Goal: Task Accomplishment & Management: Manage account settings

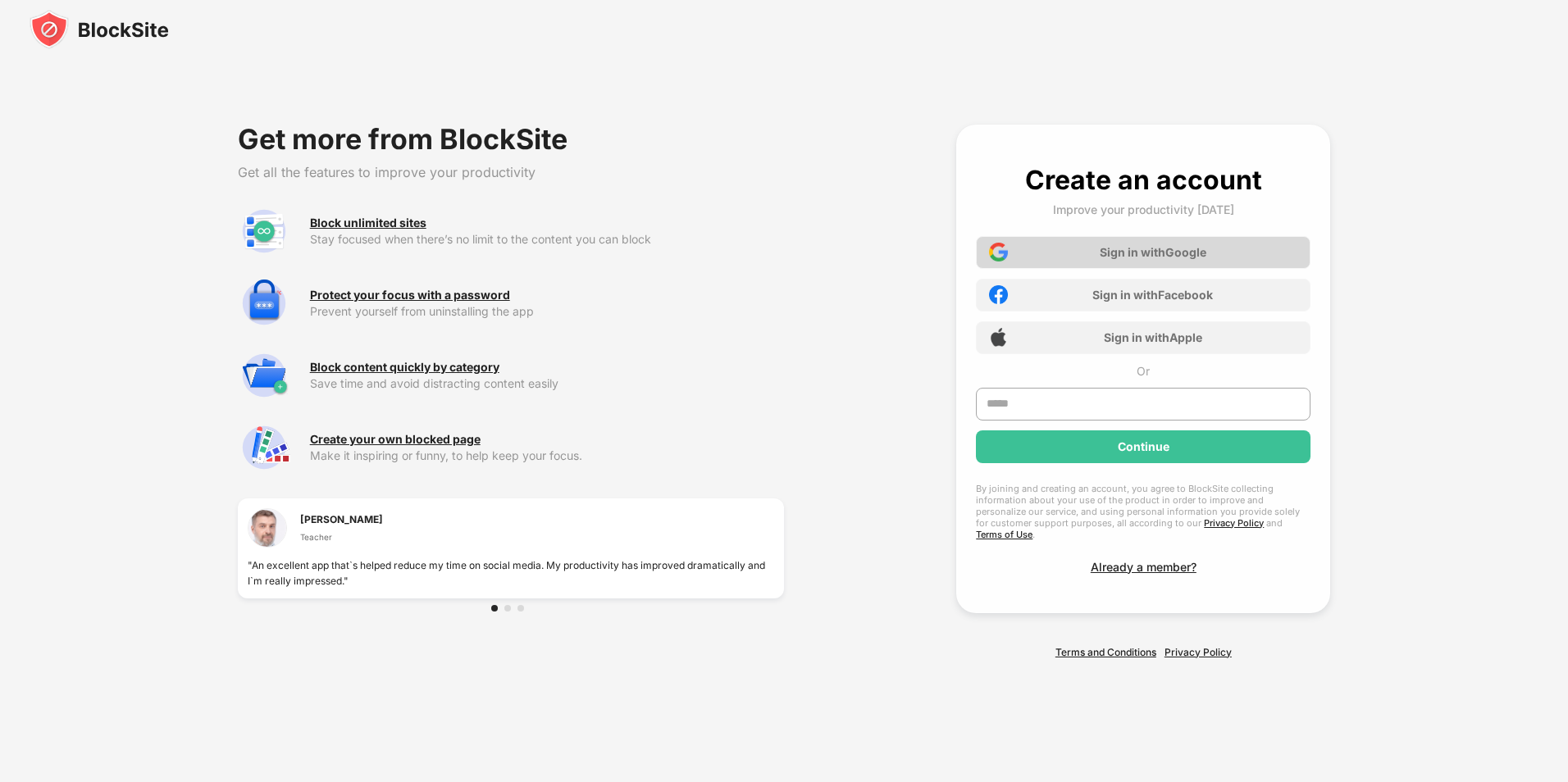
click at [1110, 257] on div "Sign in with Google" at bounding box center [1153, 251] width 107 height 14
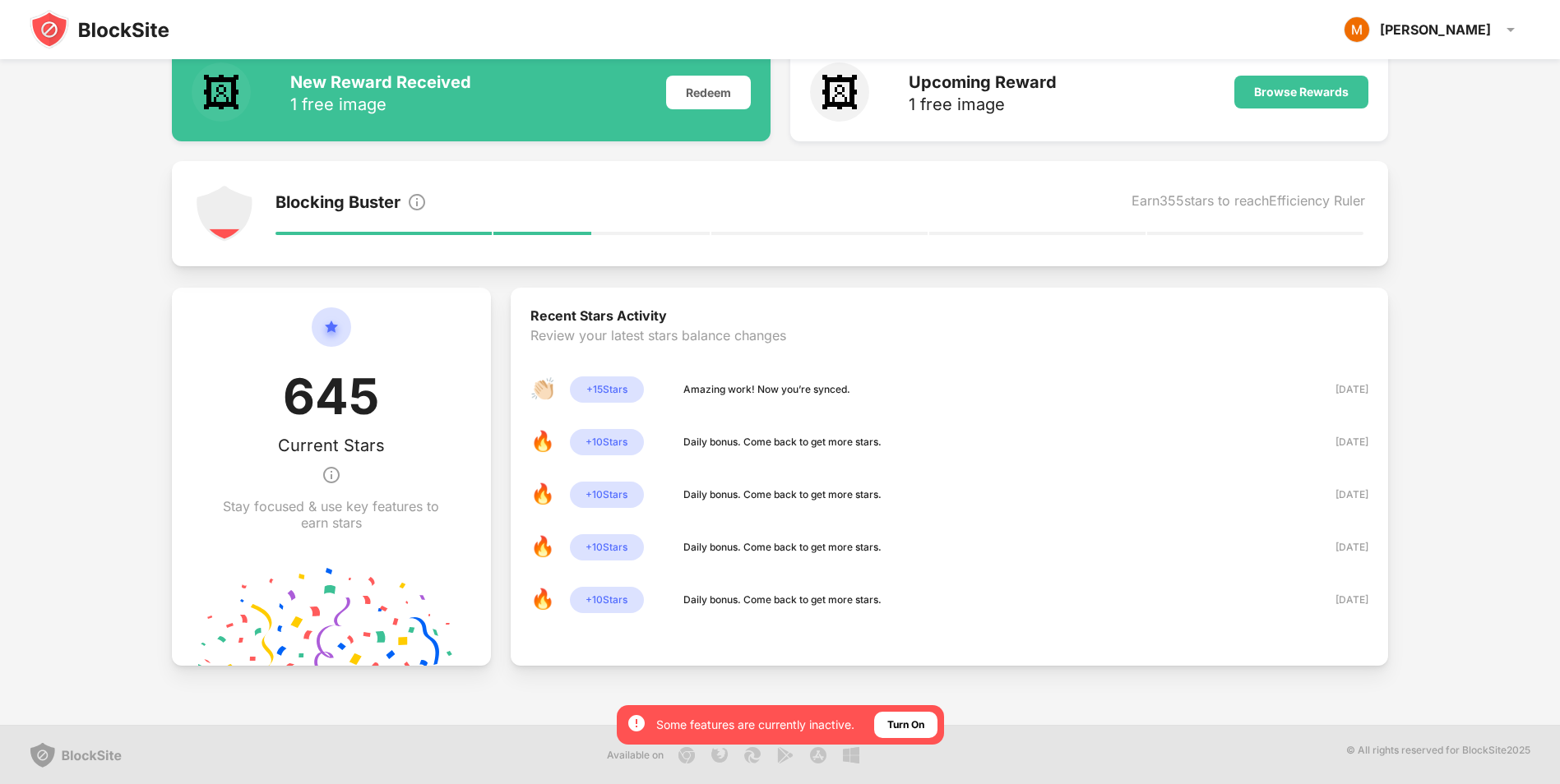
scroll to position [224, 0]
click at [919, 726] on div "Turn On" at bounding box center [906, 725] width 37 height 17
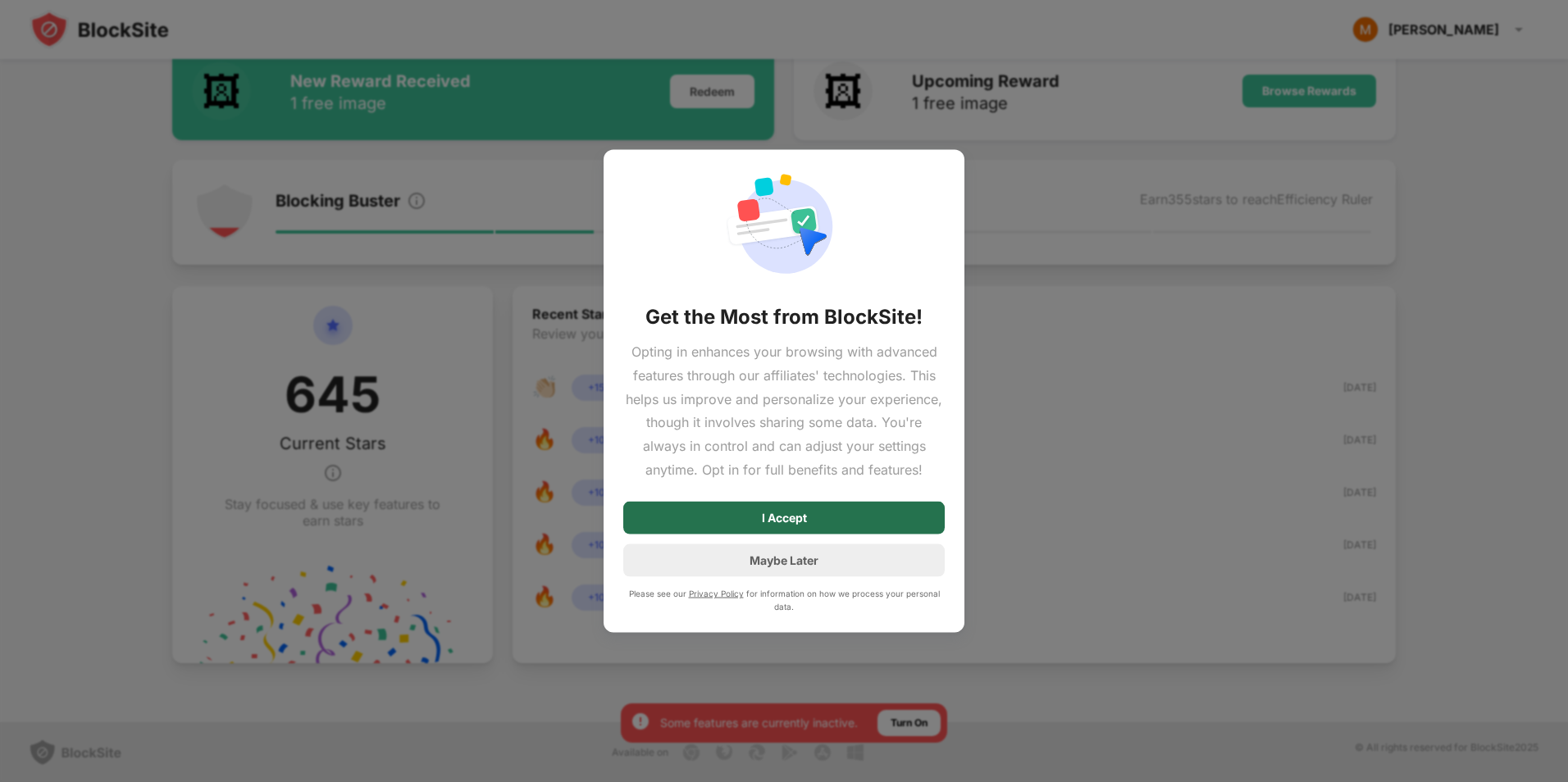
click at [844, 524] on div "I Accept" at bounding box center [784, 517] width 322 height 32
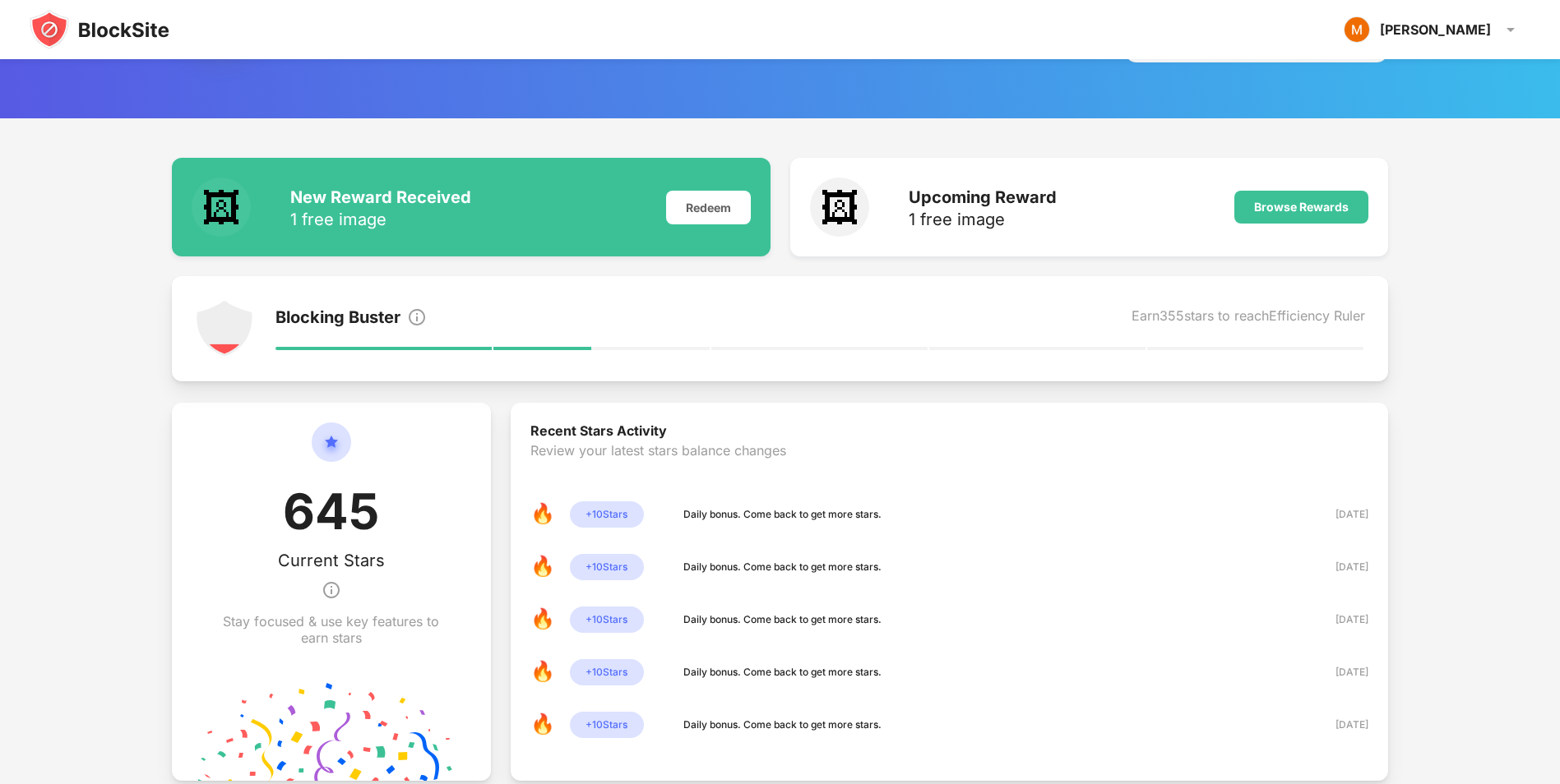
scroll to position [0, 0]
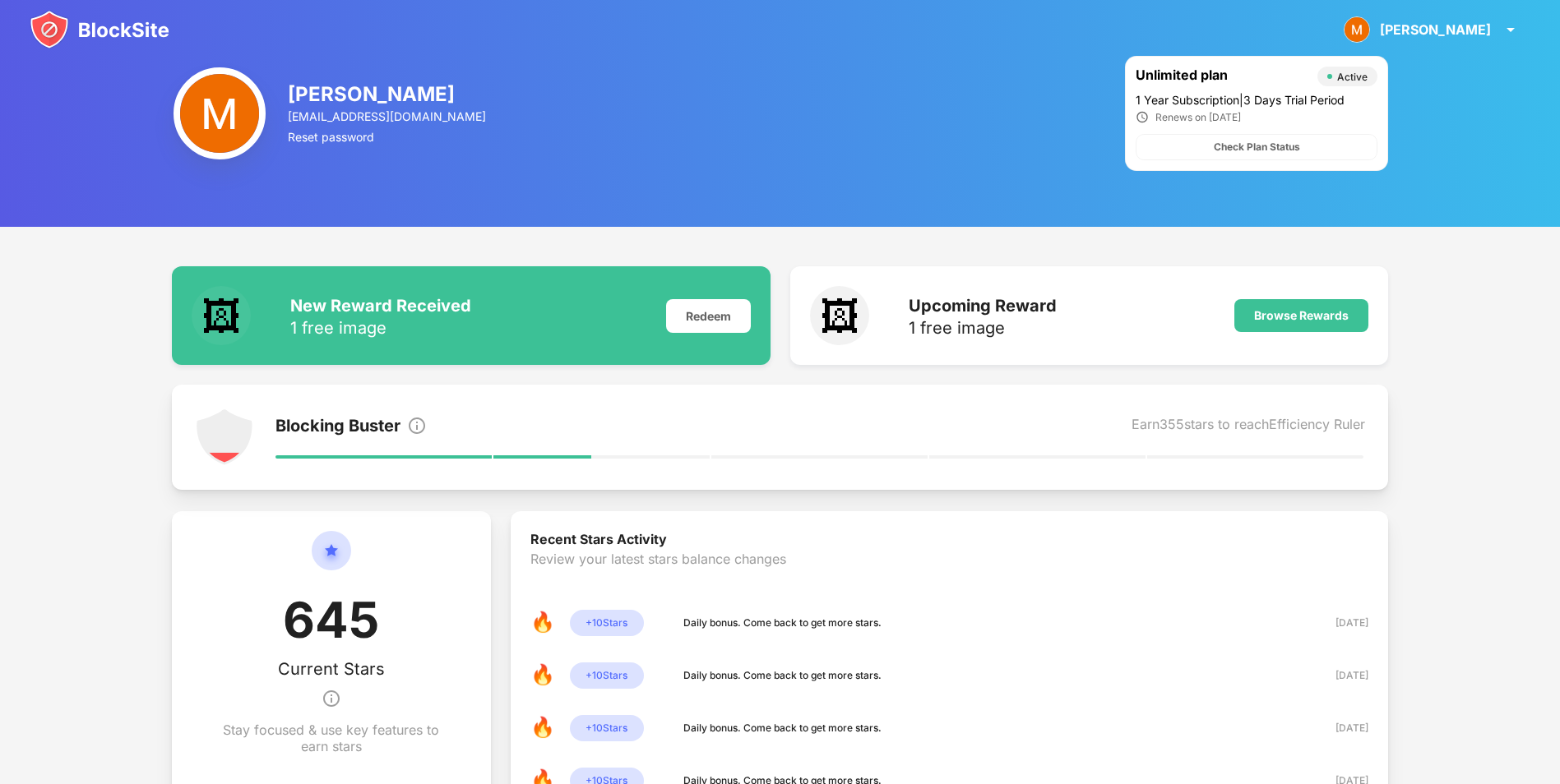
click at [1500, 440] on div "🖼 New Reward Received 1 free image Redeem 🖼 Upcoming Reward 1 free image Browse…" at bounding box center [780, 588] width 1560 height 722
click at [1507, 32] on img at bounding box center [1510, 29] width 20 height 20
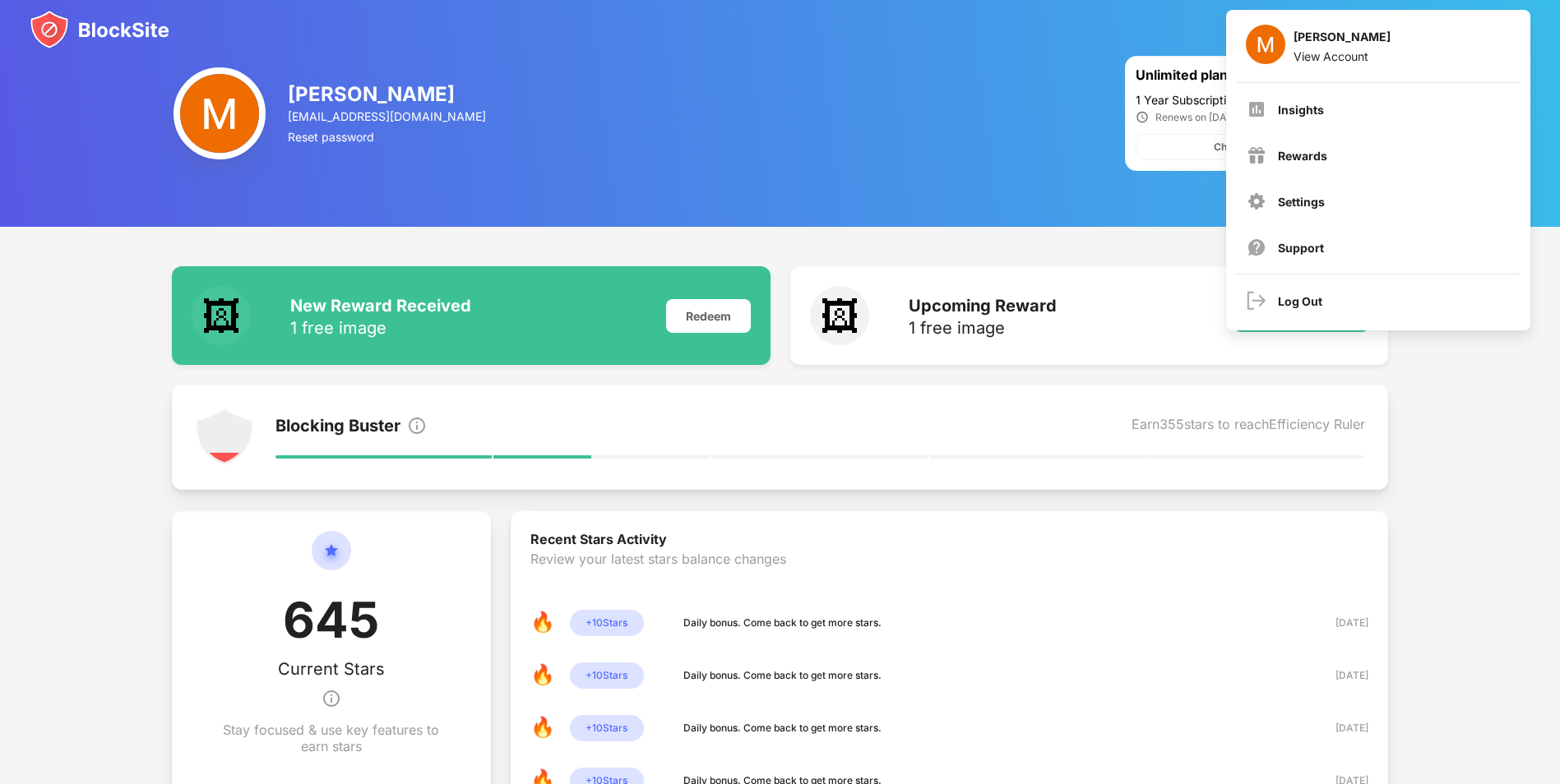
click at [1434, 406] on div "🖼 New Reward Received 1 free image Redeem 🖼 Upcoming Reward 1 free image Browse…" at bounding box center [780, 588] width 1560 height 722
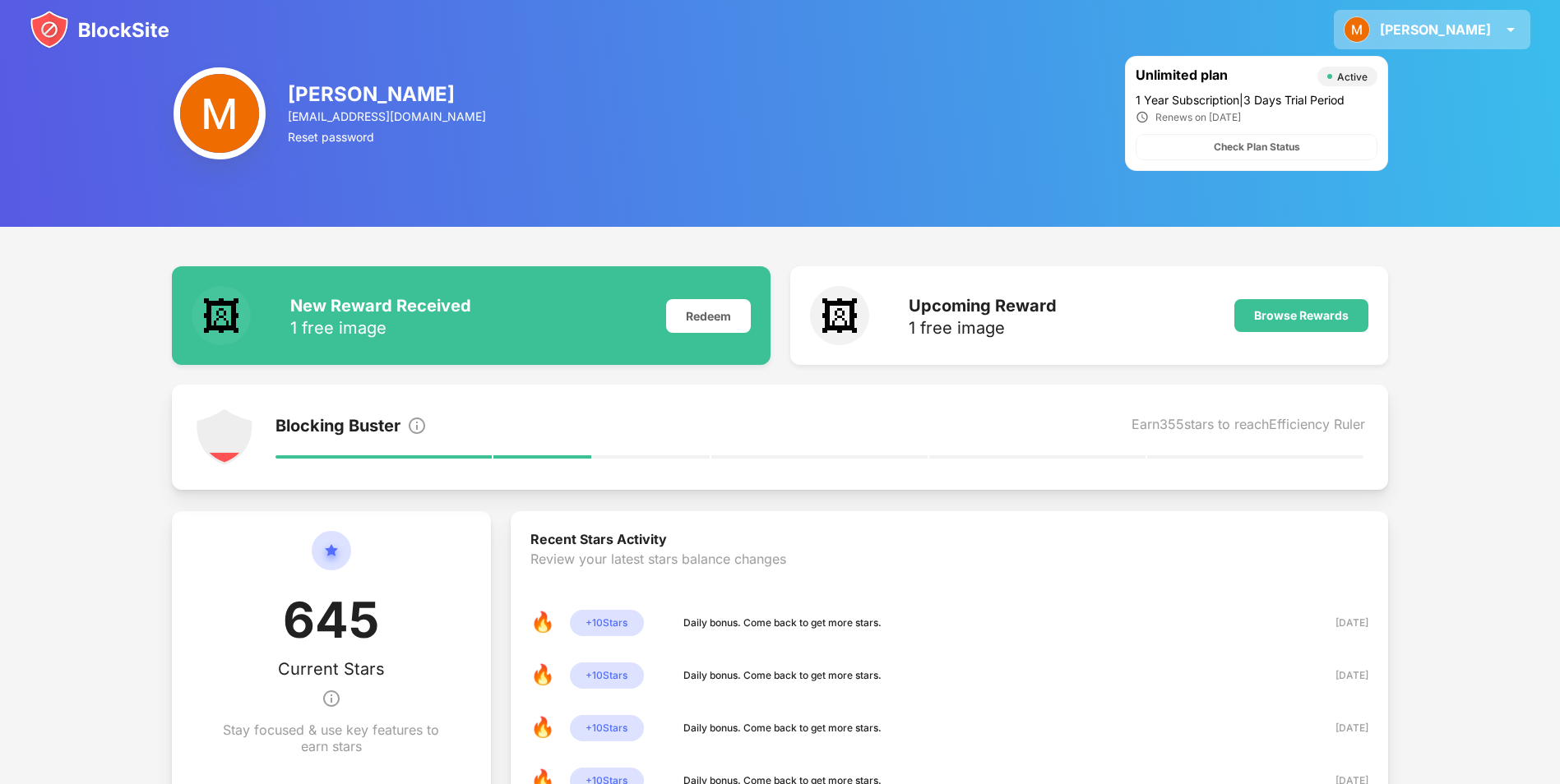
click at [1465, 33] on div "Matt" at bounding box center [1434, 30] width 111 height 17
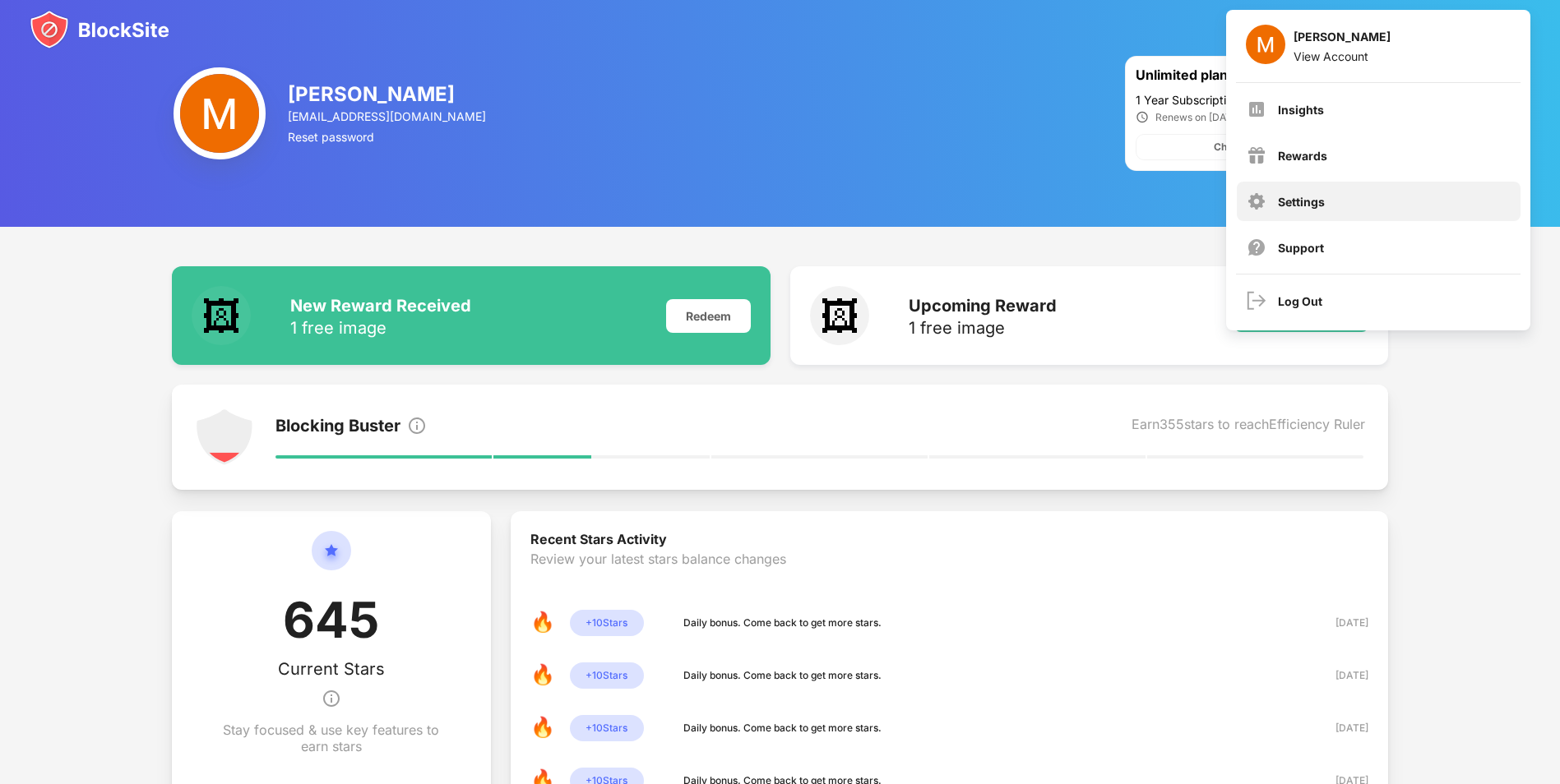
click at [1296, 197] on div "Settings" at bounding box center [1301, 202] width 47 height 14
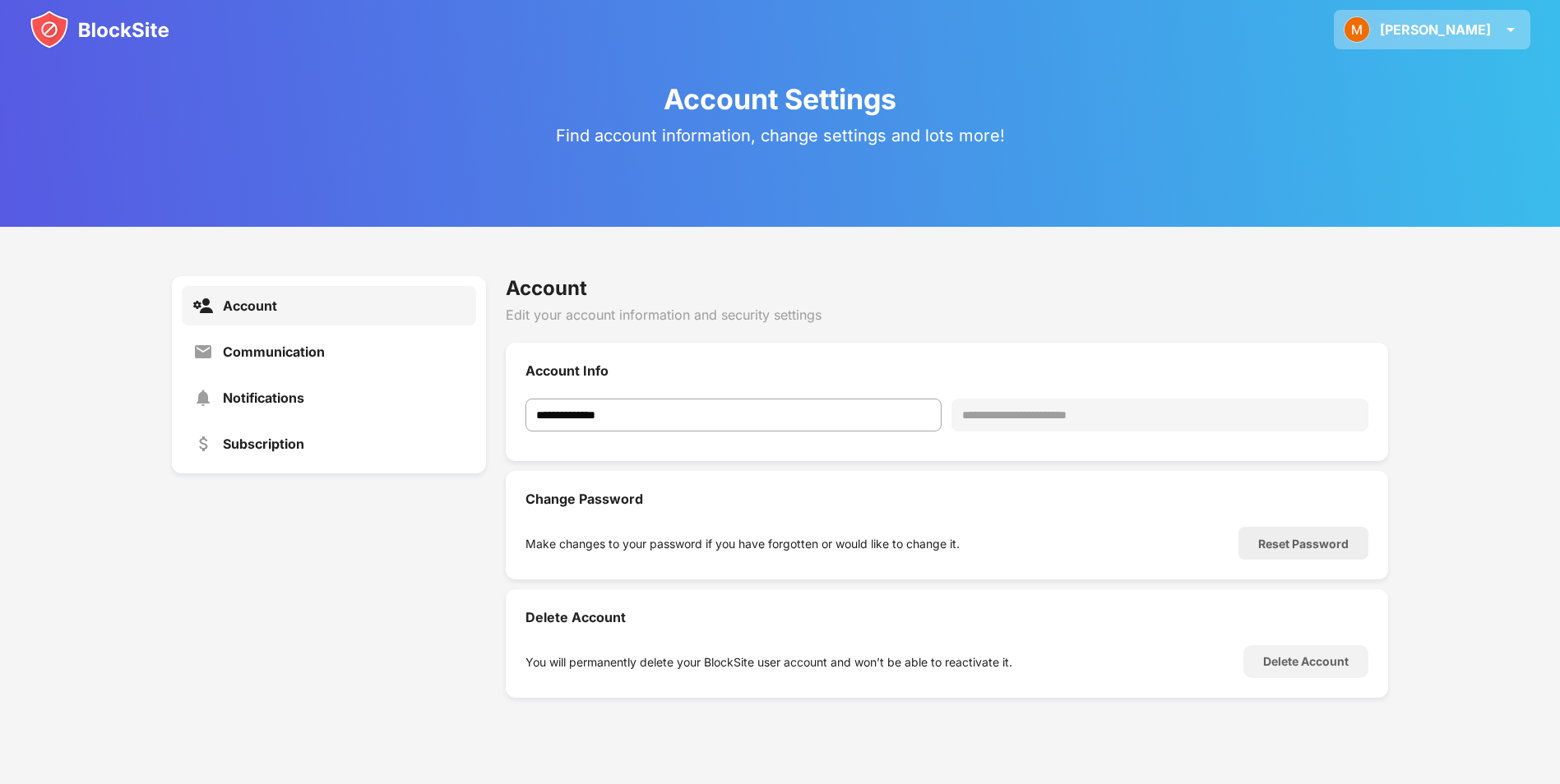
click at [1499, 47] on div "Matt Matt Jefferies View Account Insights Rewards Settings Support Log Out" at bounding box center [1432, 30] width 196 height 39
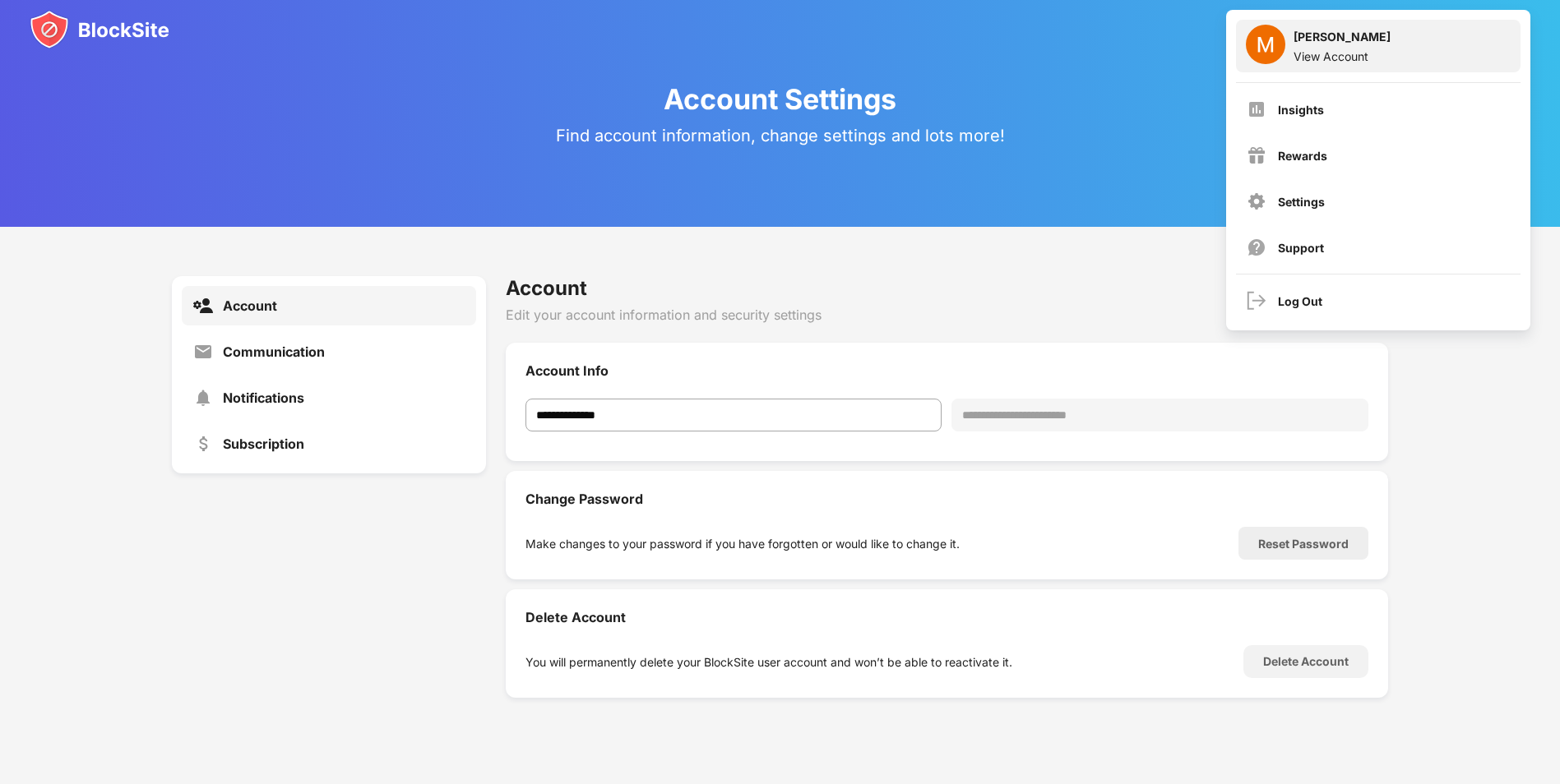
click at [1337, 52] on div "View Account" at bounding box center [1342, 56] width 97 height 14
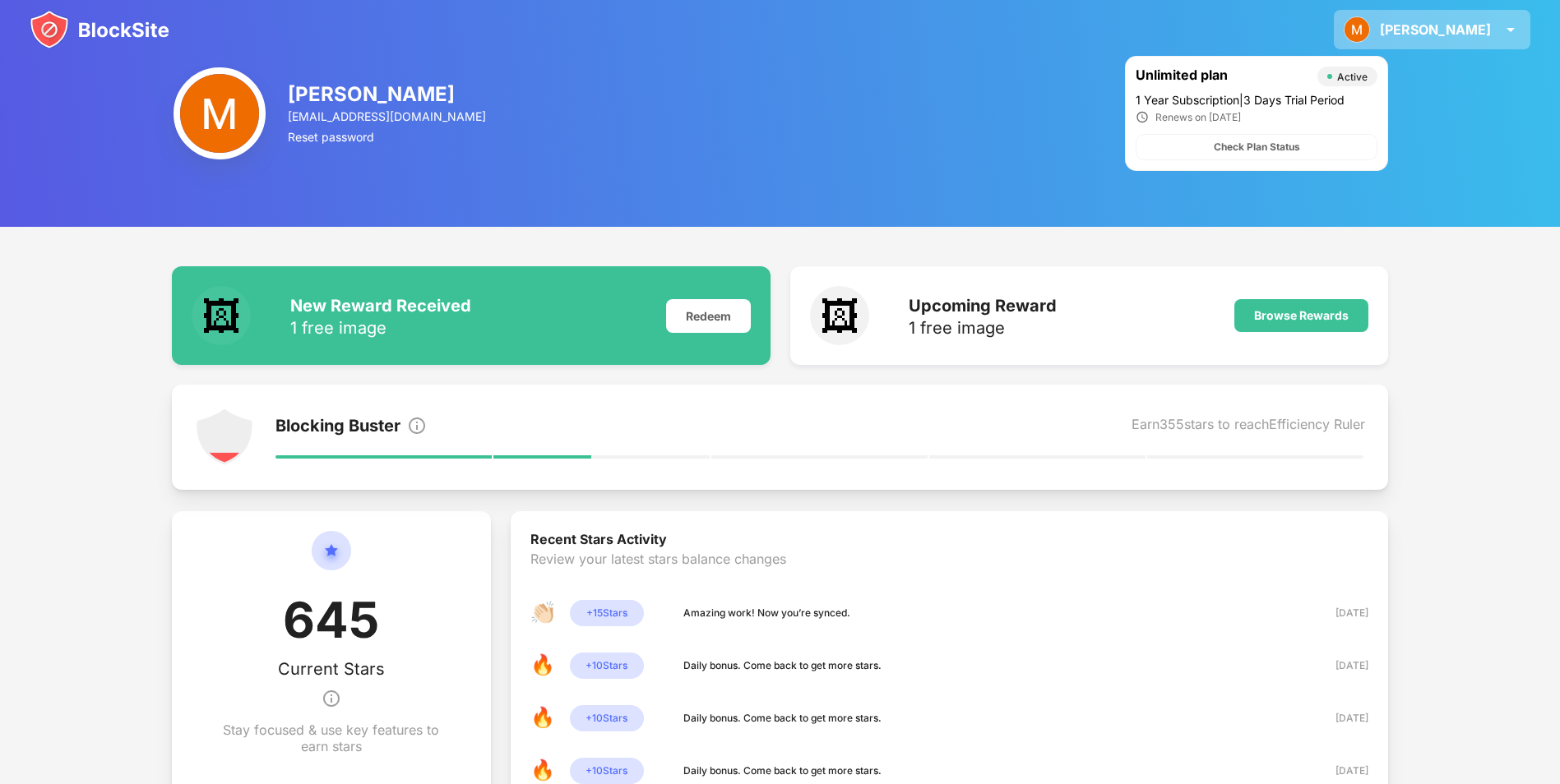
click at [1461, 38] on div "Matt Matt Jefferies View Account Insights Rewards Settings Support Log Out" at bounding box center [1432, 30] width 196 height 39
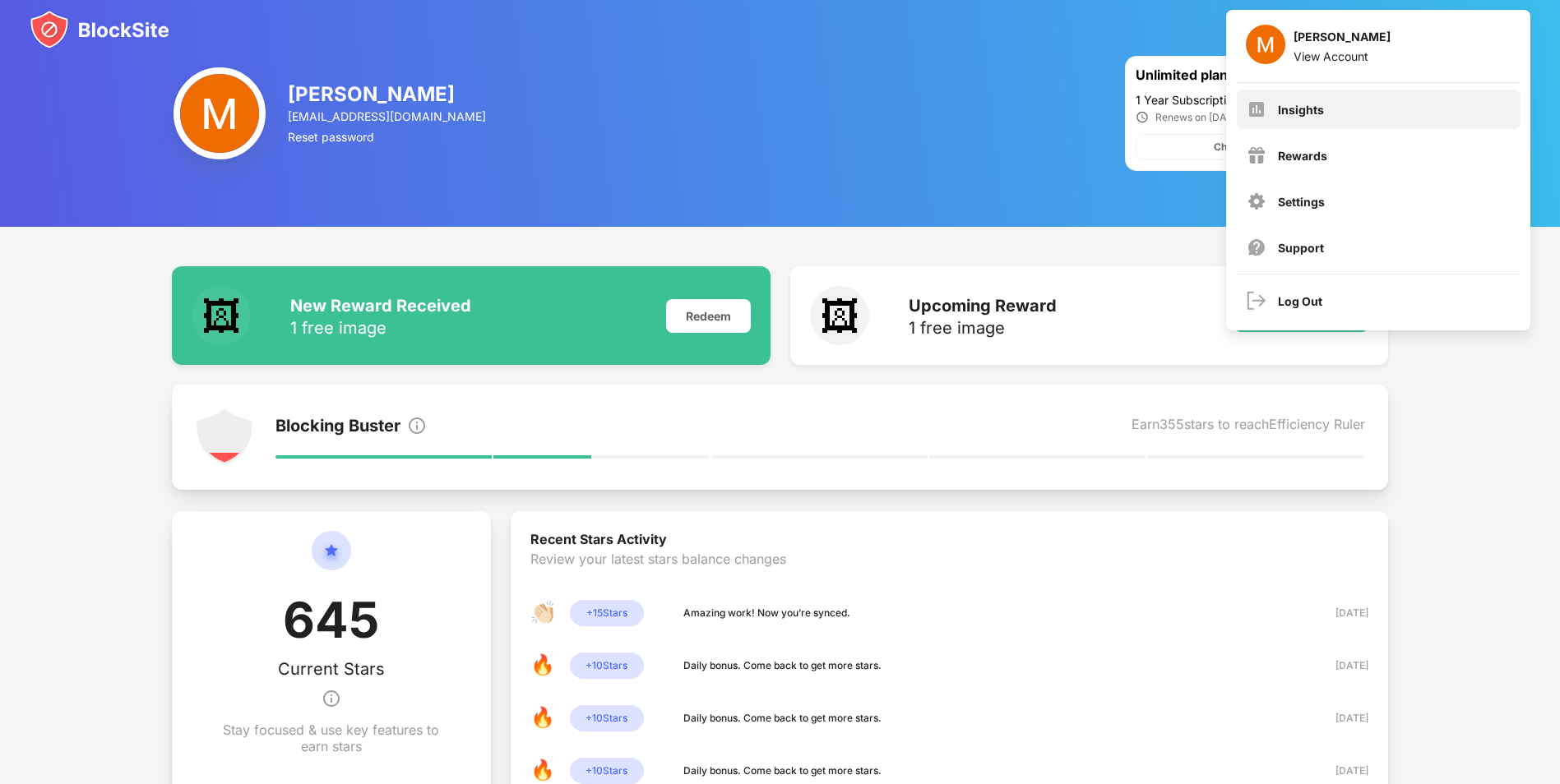
click at [1326, 121] on div "Insights" at bounding box center [1379, 109] width 284 height 39
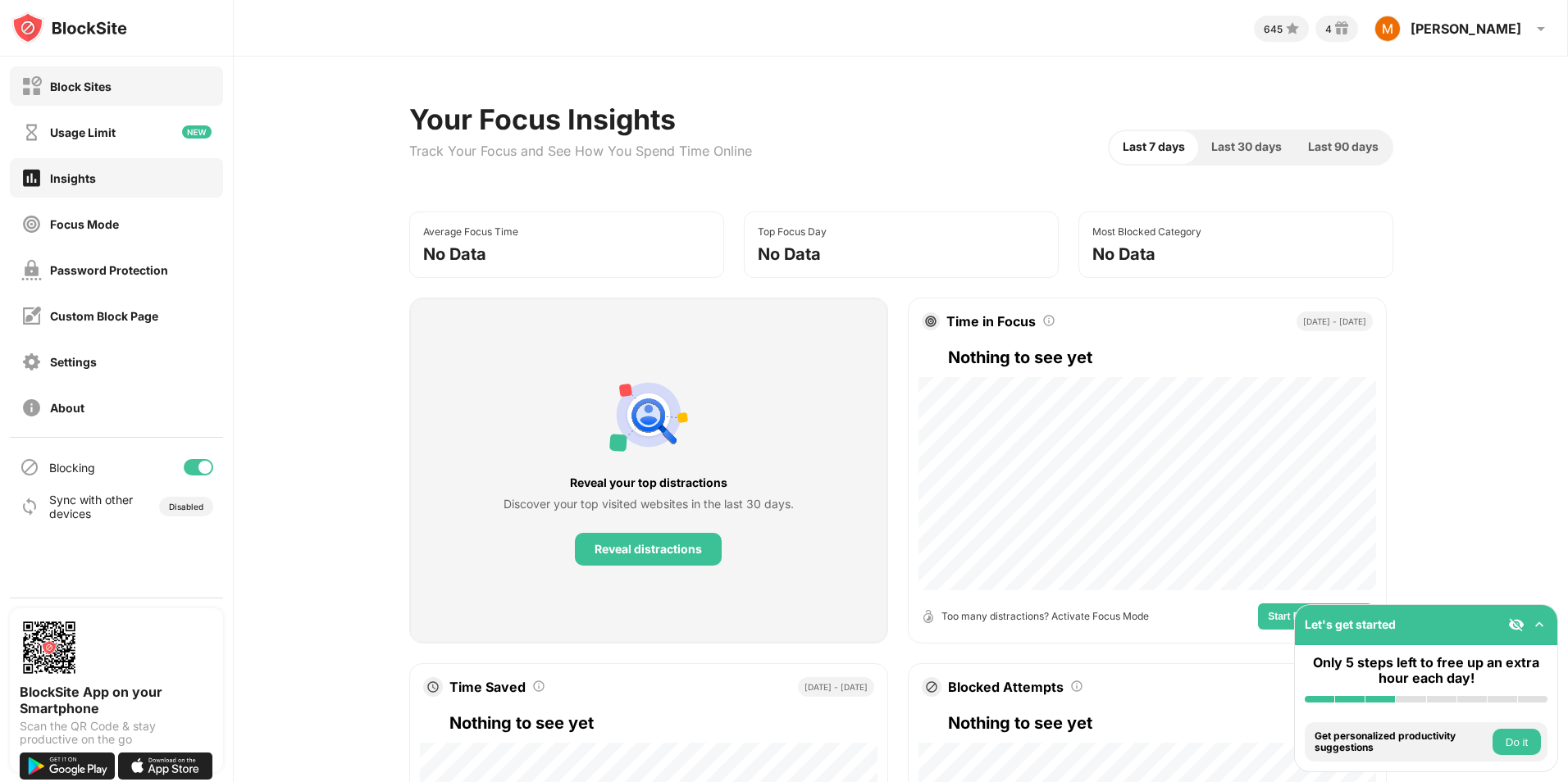
click at [153, 99] on div "Block Sites" at bounding box center [117, 86] width 213 height 39
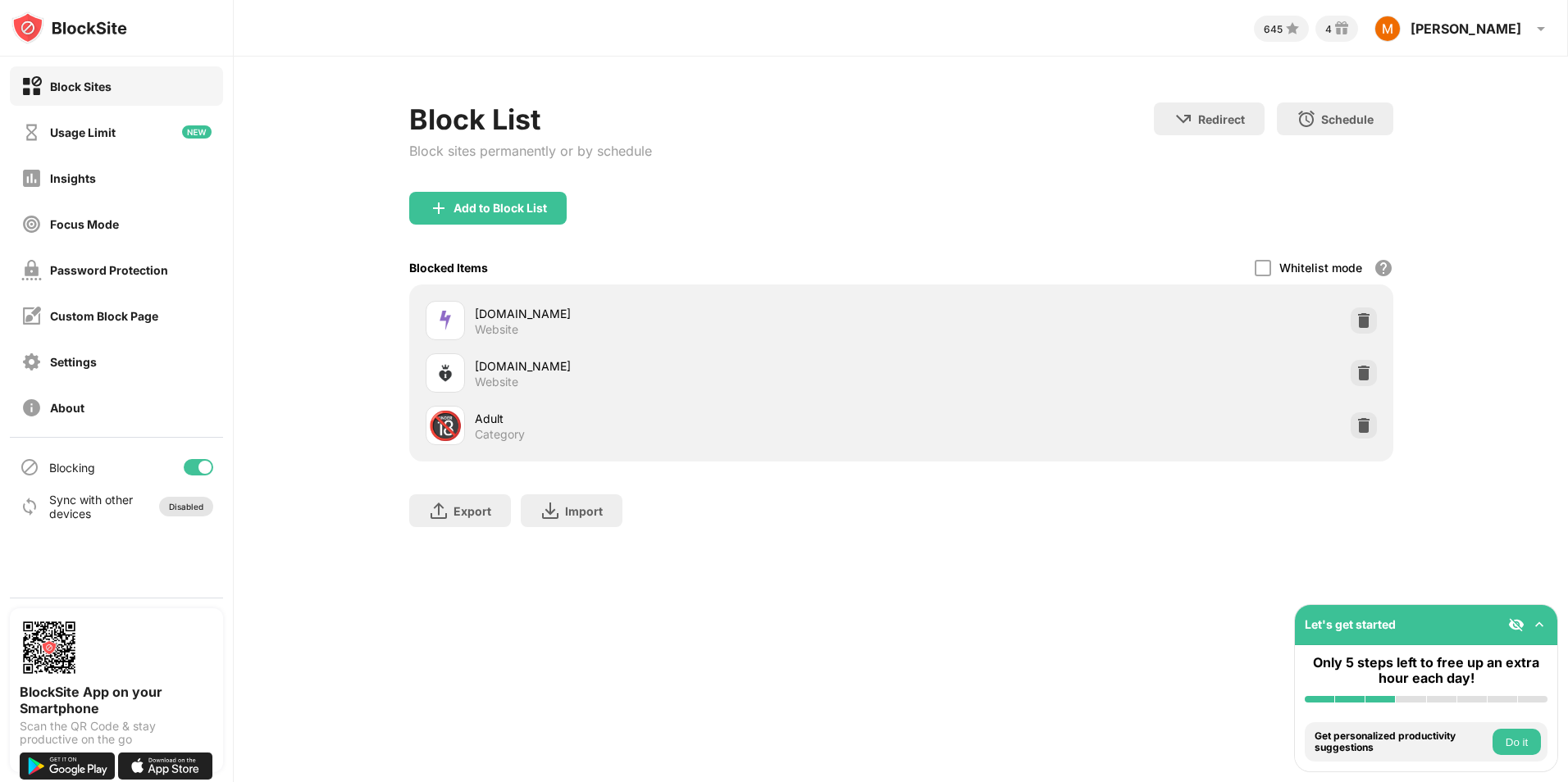
click at [199, 507] on div "Disabled" at bounding box center [186, 506] width 34 height 10
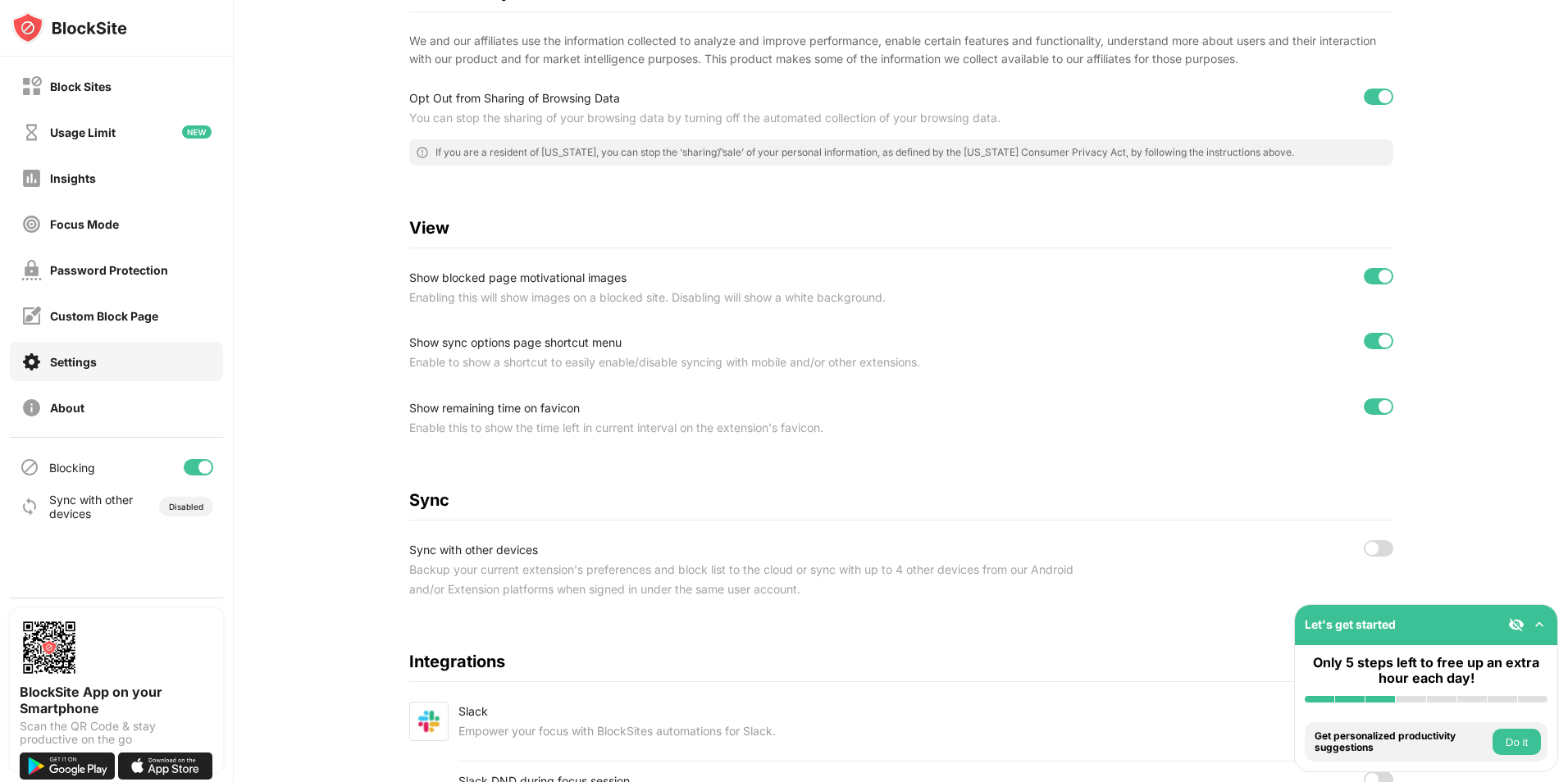
scroll to position [455, 0]
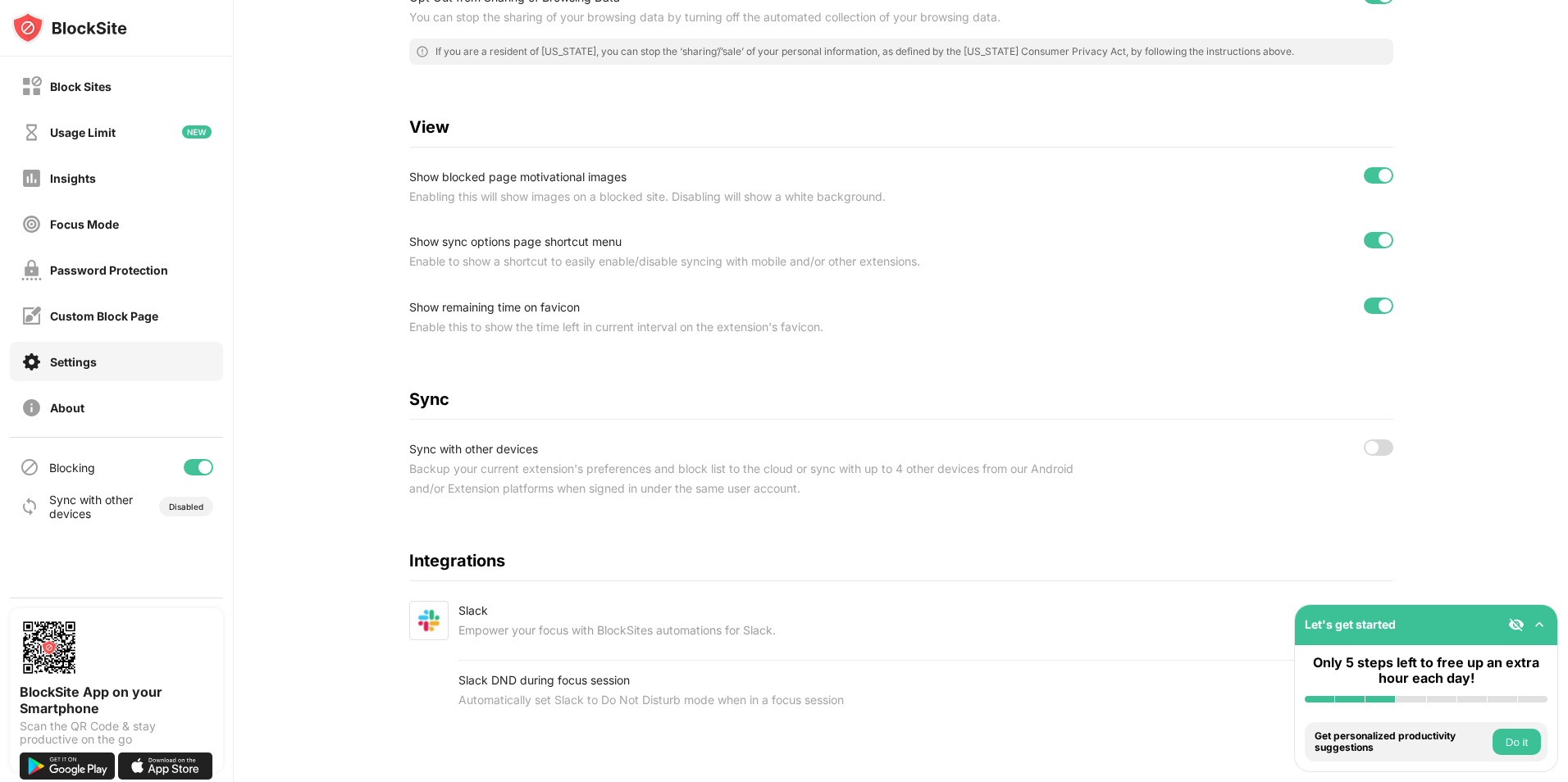
click at [1386, 441] on div "Sync with other devices Backup your current extension's preferences and block l…" at bounding box center [901, 469] width 984 height 59
click at [1384, 440] on div at bounding box center [1379, 448] width 30 height 17
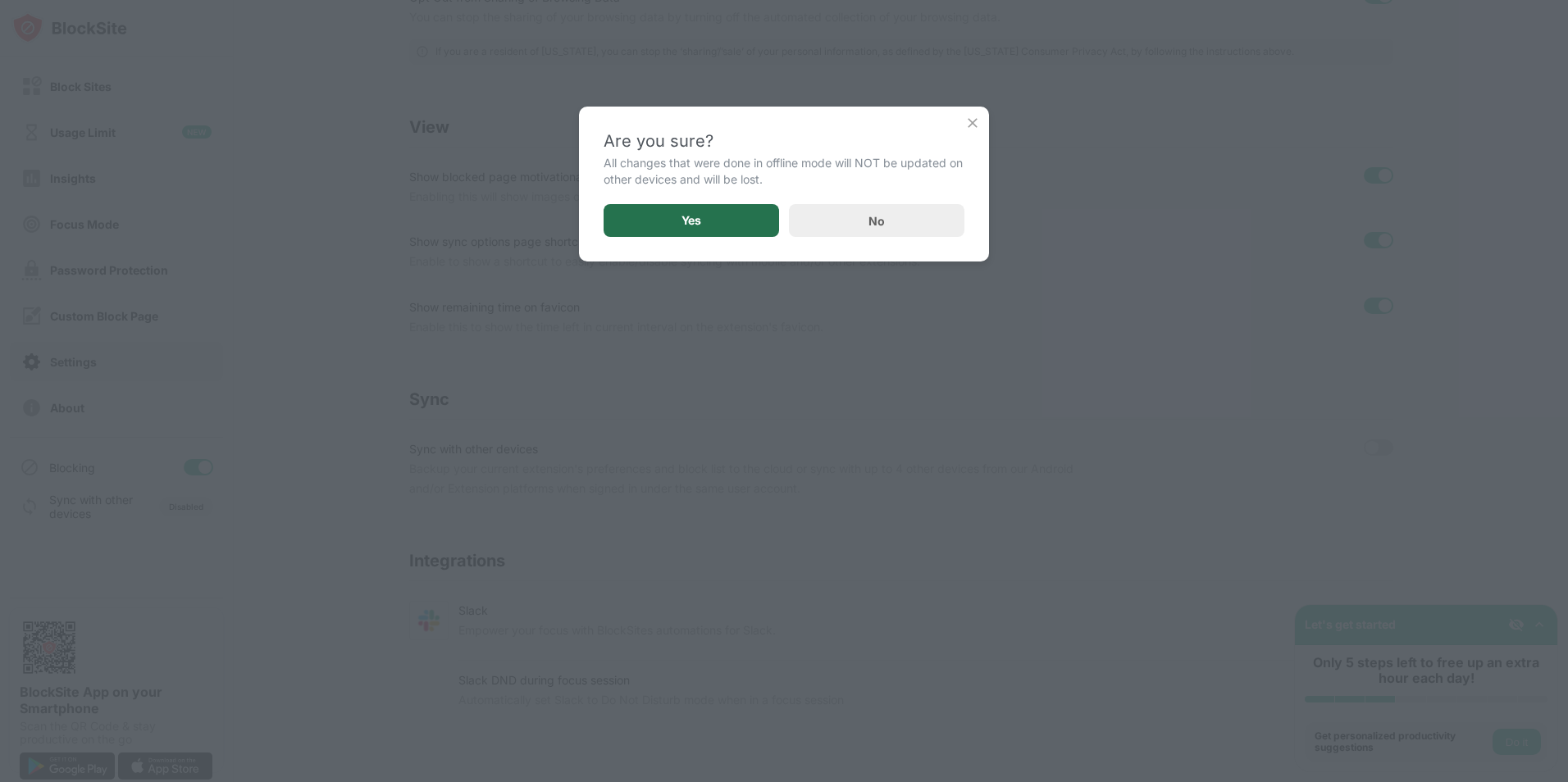
click at [730, 227] on div "Yes" at bounding box center [691, 220] width 175 height 32
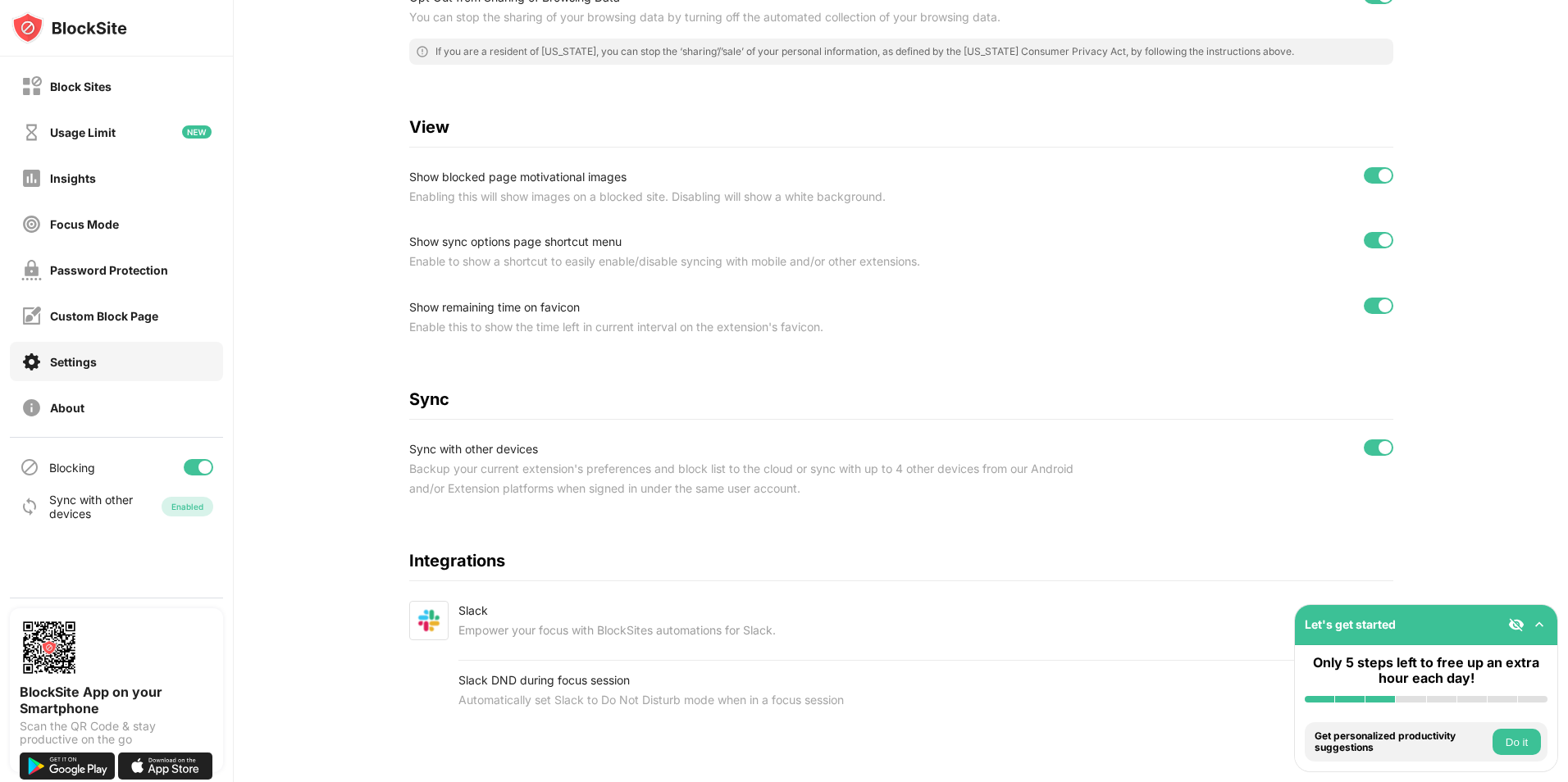
click at [1542, 624] on img at bounding box center [1540, 625] width 17 height 17
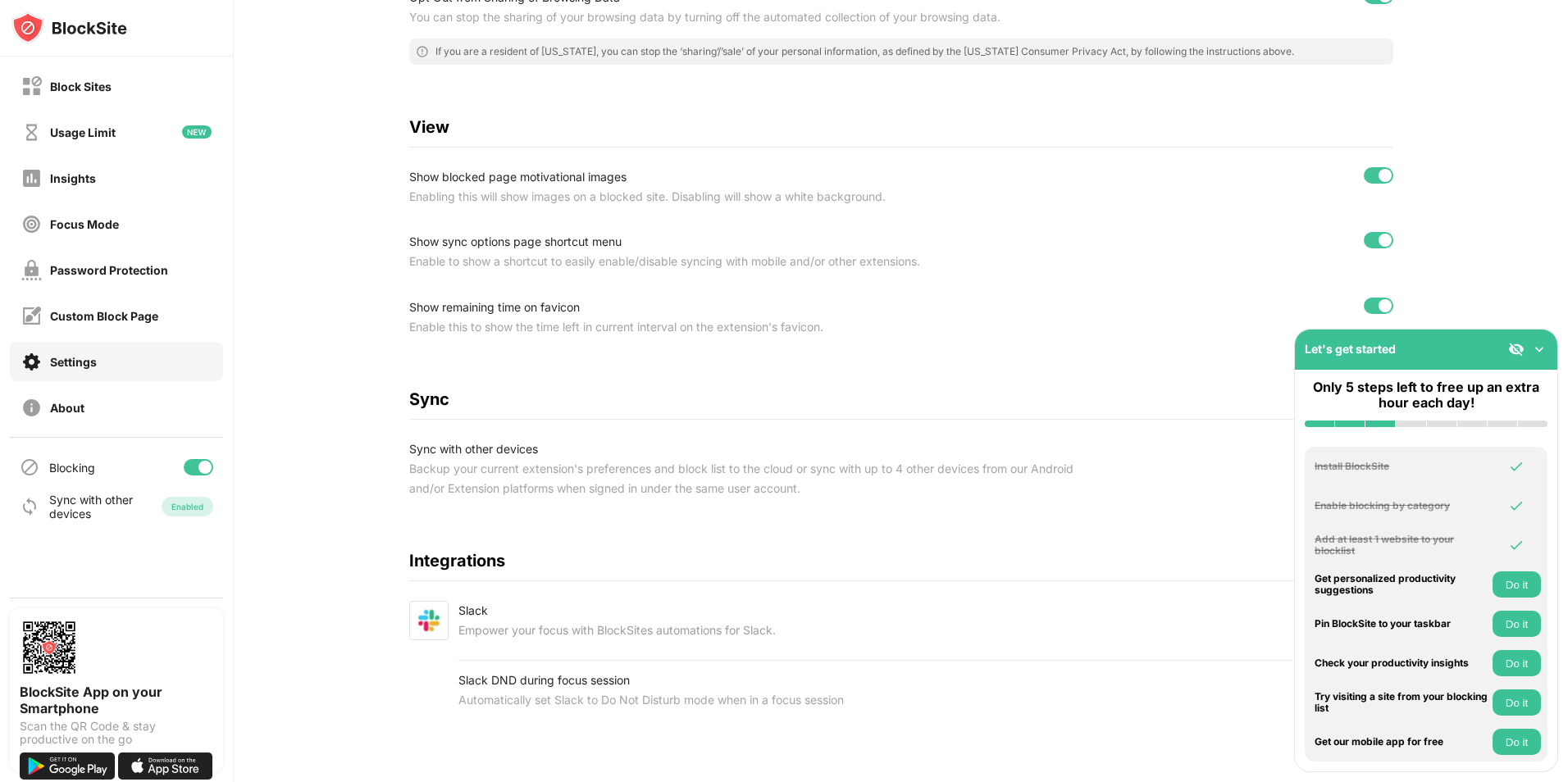
click at [1538, 357] on img at bounding box center [1540, 350] width 17 height 17
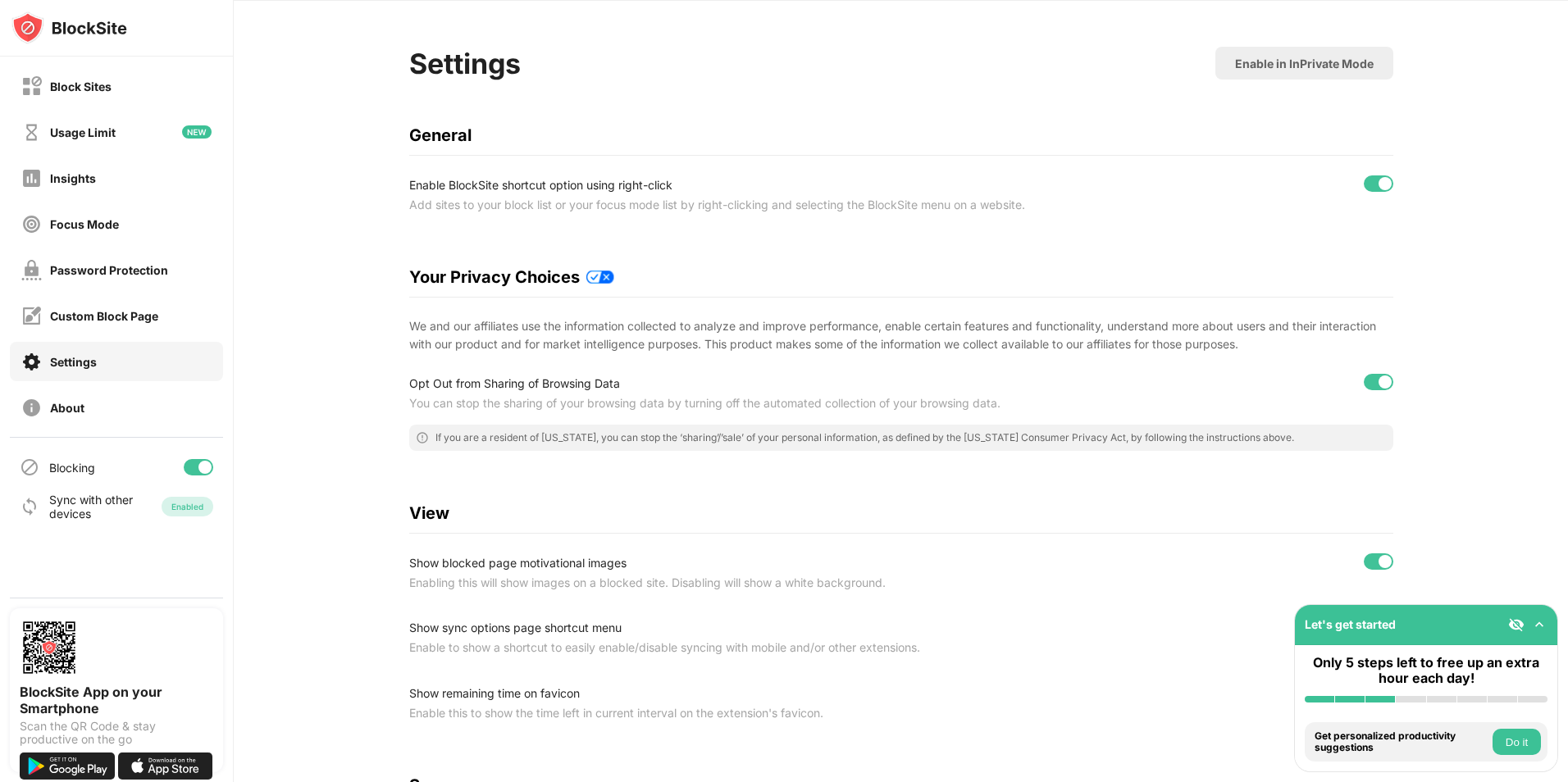
scroll to position [0, 0]
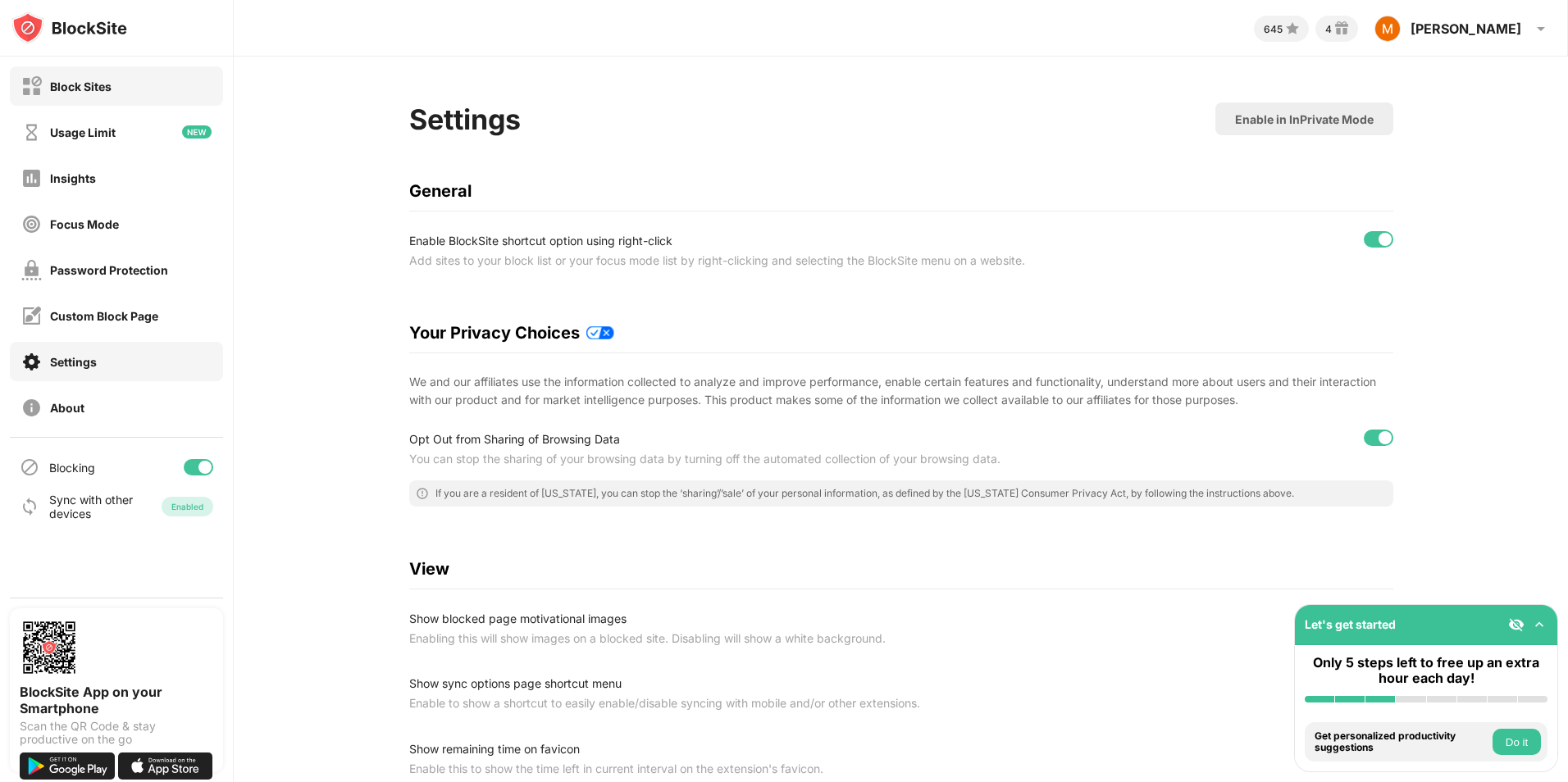
click at [109, 83] on div "Block Sites" at bounding box center [81, 86] width 61 height 14
